Goal: Find specific page/section: Find specific page/section

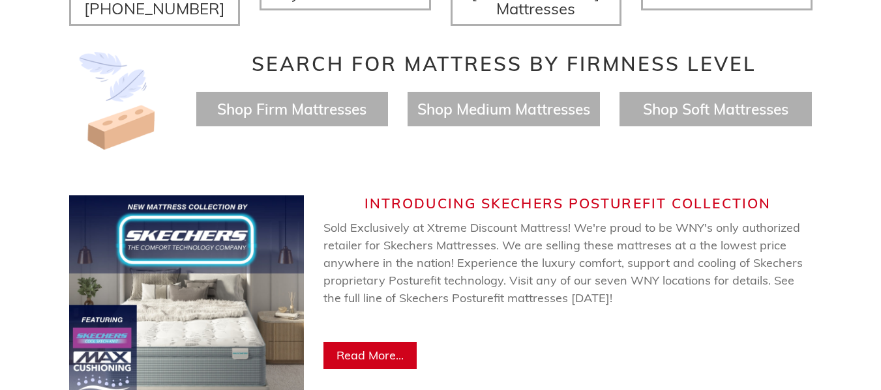
scroll to position [608, 0]
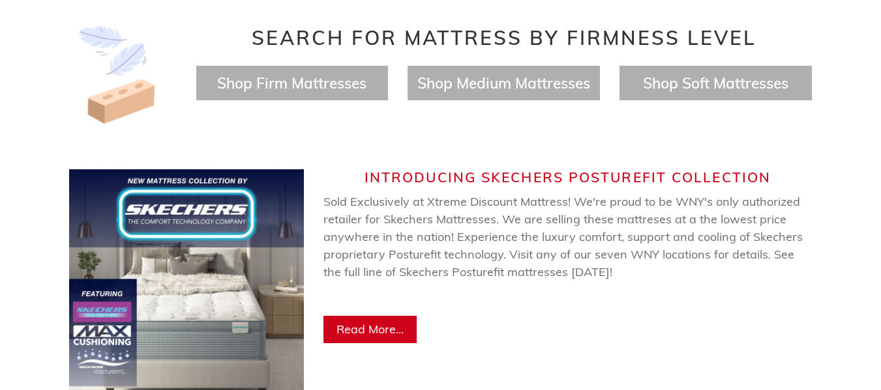
click at [486, 66] on h4 "Shop Medium Mattresses" at bounding box center [503, 83] width 192 height 35
click at [486, 74] on span "Shop Medium Mattresses" at bounding box center [503, 83] width 173 height 19
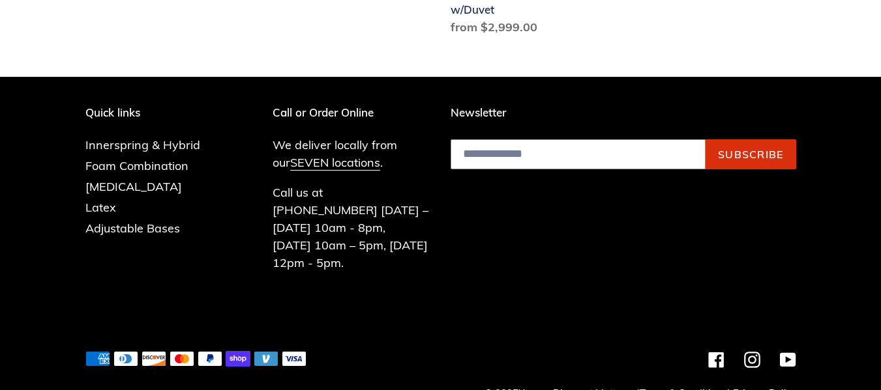
scroll to position [809, 0]
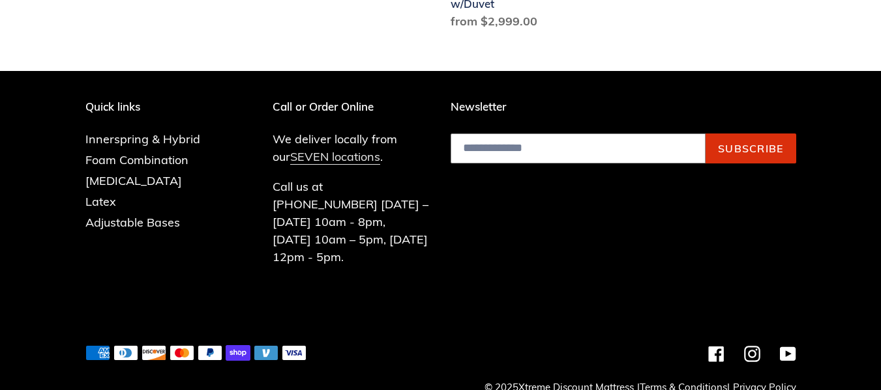
click at [311, 157] on link "SEVEN locations" at bounding box center [335, 157] width 90 height 16
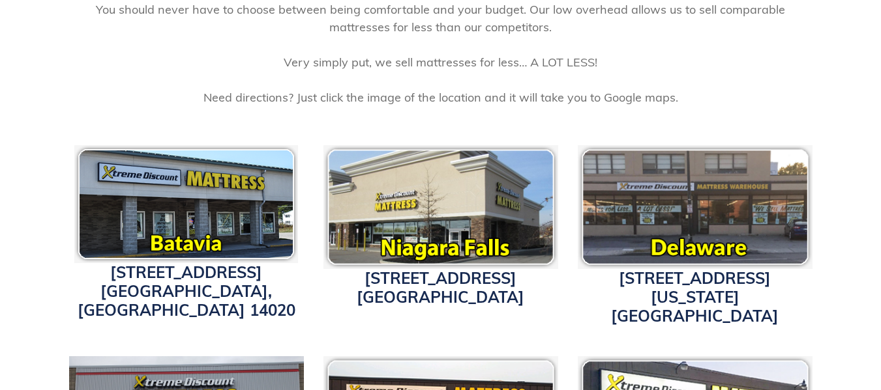
scroll to position [683, 0]
